Goal: Task Accomplishment & Management: Use online tool/utility

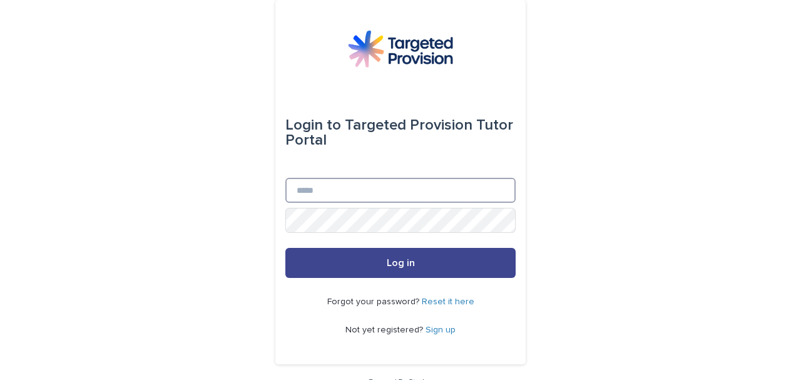
type input "**********"
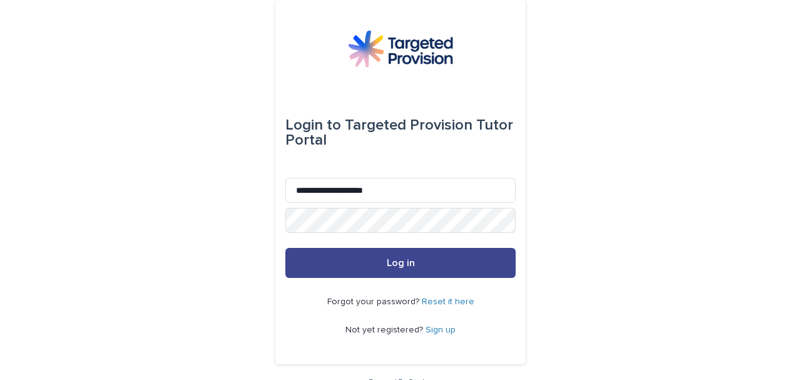
click at [411, 257] on button "Log in" at bounding box center [400, 263] width 230 height 30
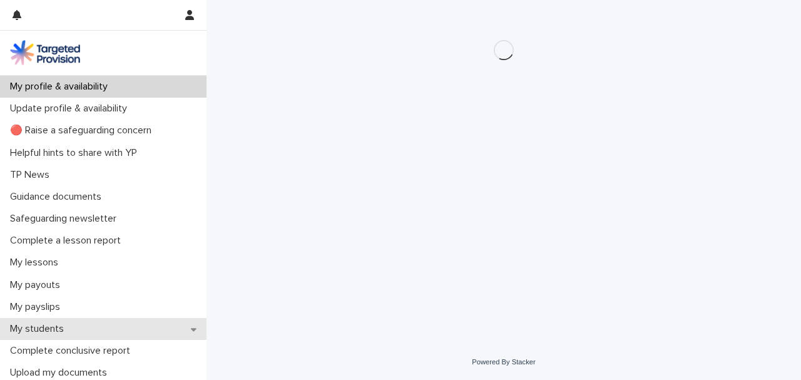
click at [76, 329] on div "My students" at bounding box center [103, 329] width 207 height 22
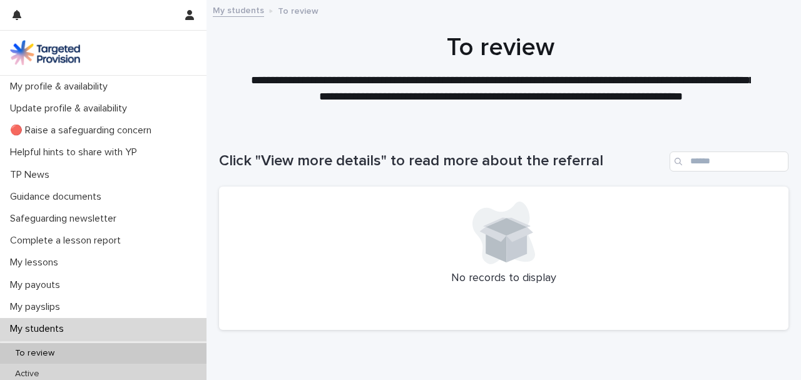
click at [60, 369] on div "Active" at bounding box center [103, 374] width 207 height 21
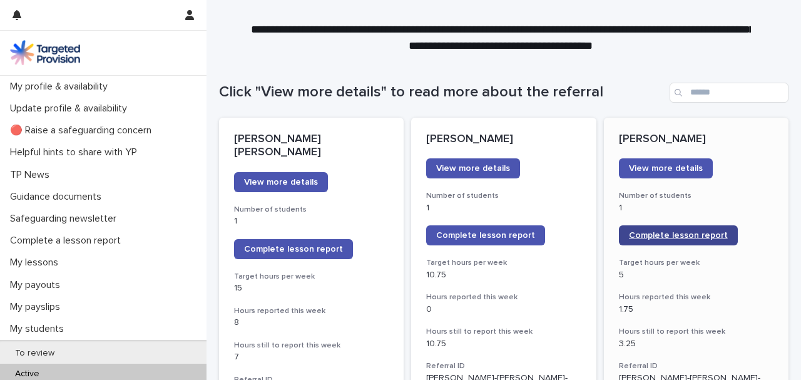
scroll to position [83, 0]
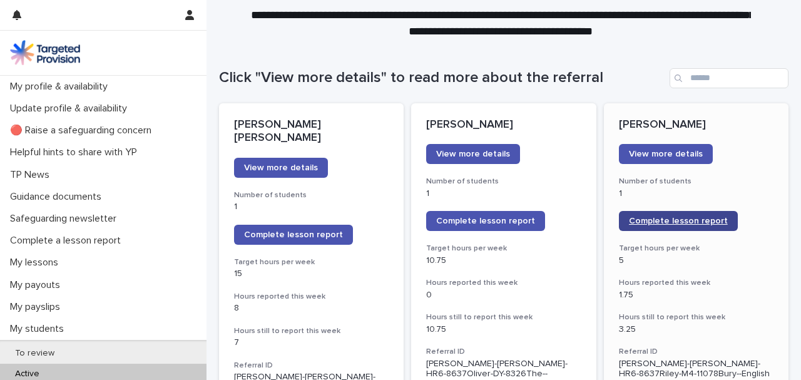
click at [672, 221] on span "Complete lesson report" at bounding box center [678, 221] width 99 height 9
